Goal: Information Seeking & Learning: Learn about a topic

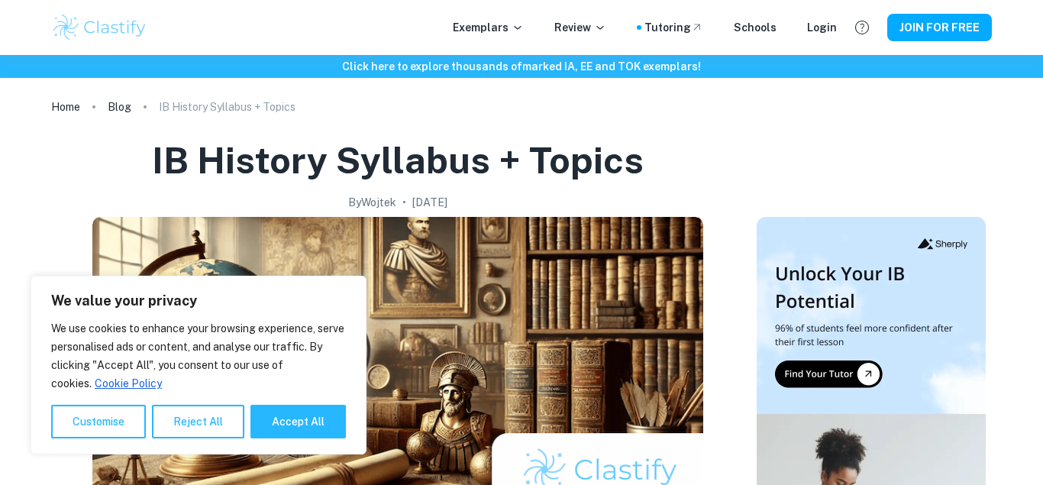
scroll to position [381, 0]
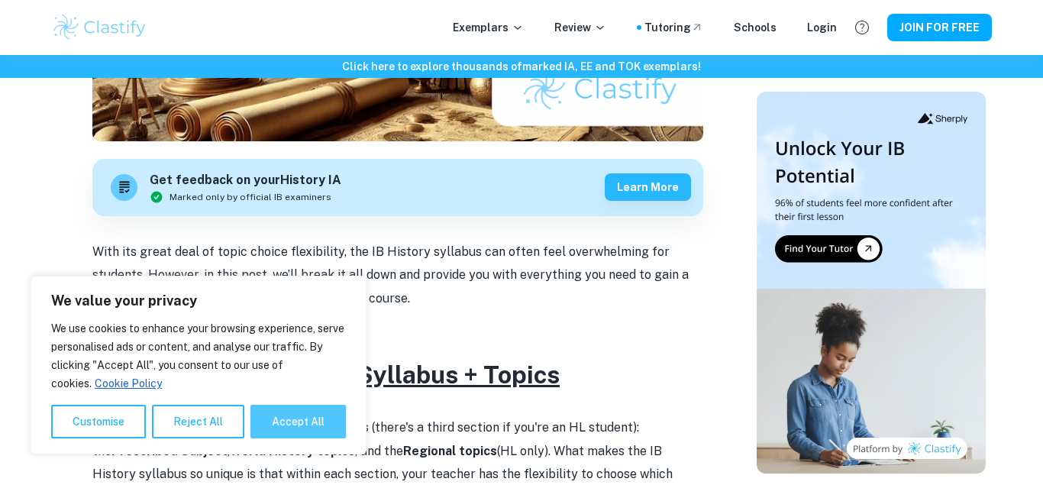
click at [304, 423] on button "Accept All" at bounding box center [298, 422] width 95 height 34
checkbox input "true"
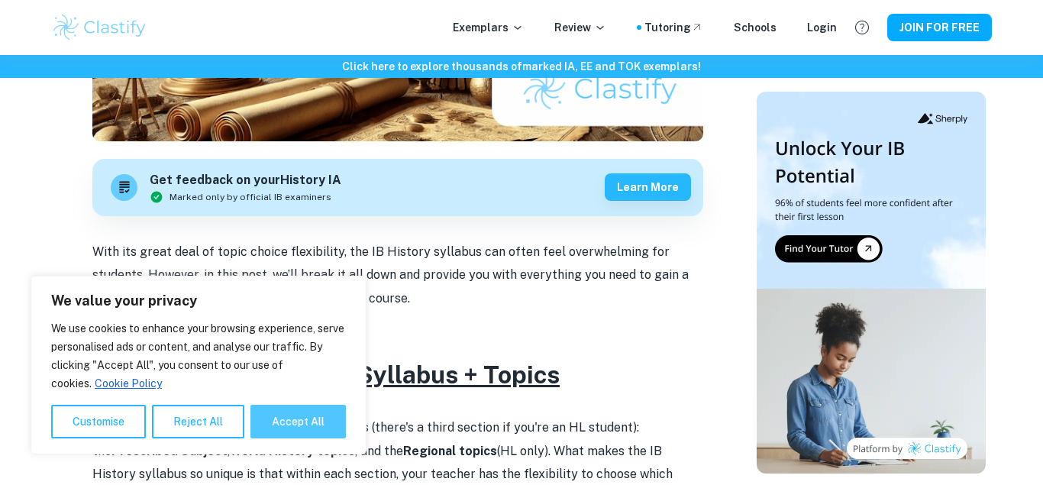
checkbox input "true"
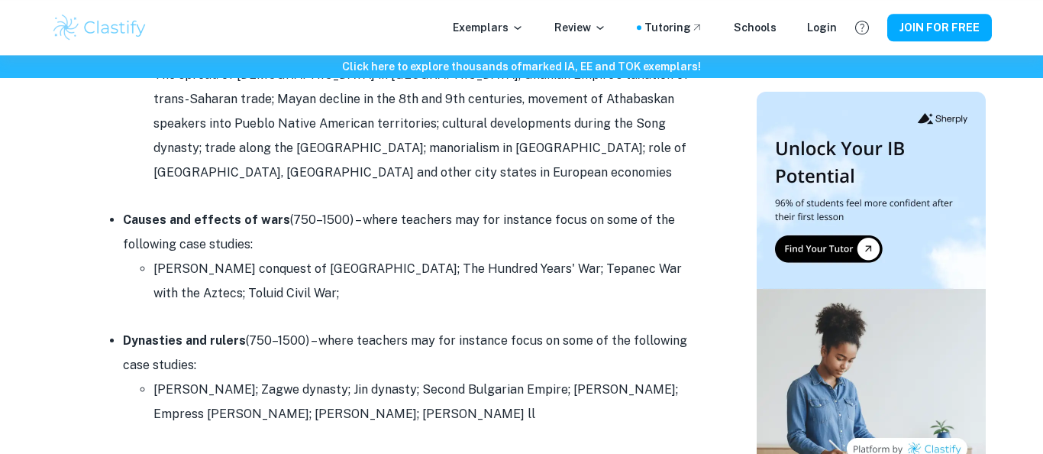
scroll to position [1749, 0]
